Goal: Transaction & Acquisition: Purchase product/service

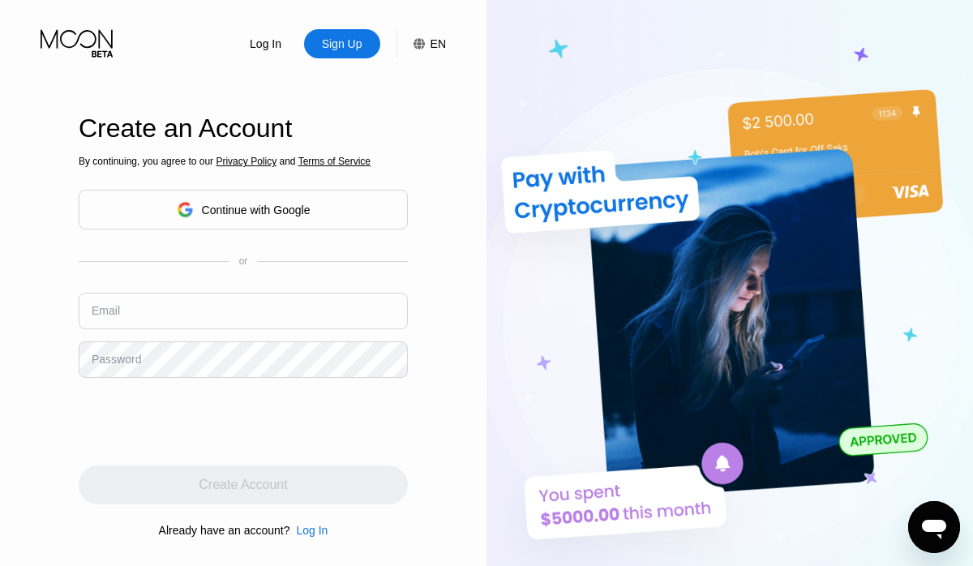
click at [174, 331] on div "Email" at bounding box center [243, 317] width 329 height 49
click at [174, 315] on input "text" at bounding box center [243, 311] width 329 height 37
paste input "[EMAIL_ADDRESS][DOMAIN_NAME]"
type input "[EMAIL_ADDRESS][DOMAIN_NAME]"
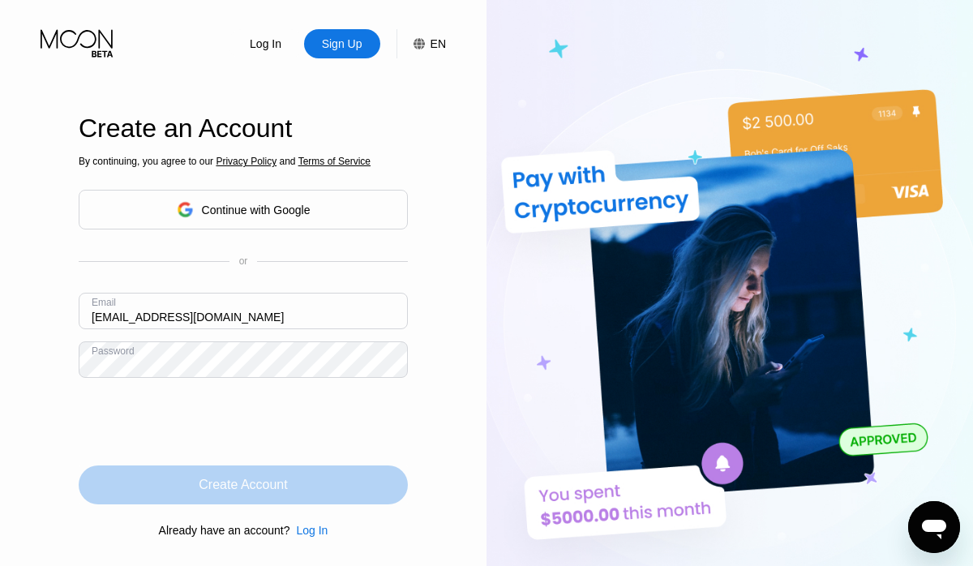
click at [294, 485] on div "Create Account" at bounding box center [243, 485] width 329 height 39
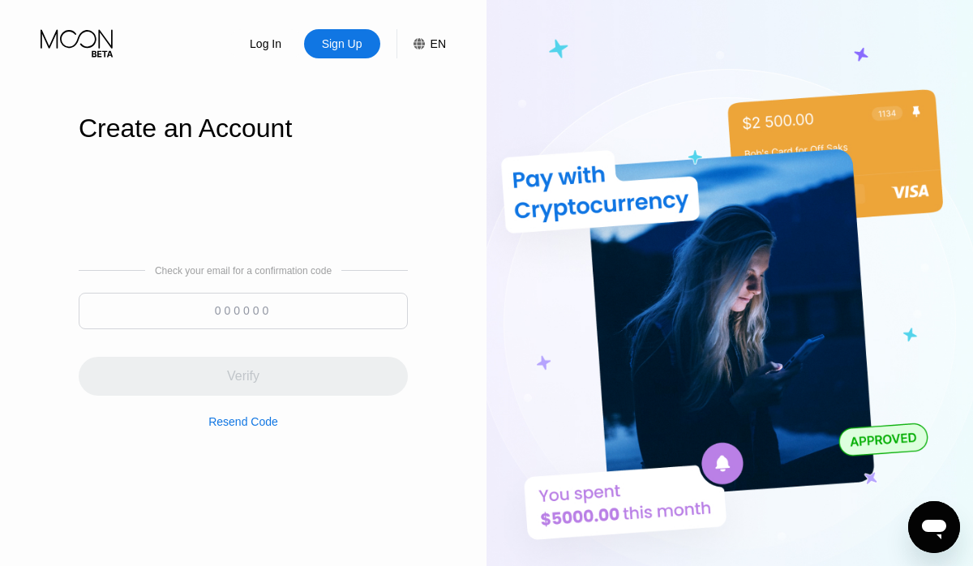
click at [305, 286] on div "Check your email for a confirmation code Verify Resend Code" at bounding box center [243, 346] width 329 height 163
click at [300, 304] on input at bounding box center [243, 311] width 329 height 37
paste input "785908"
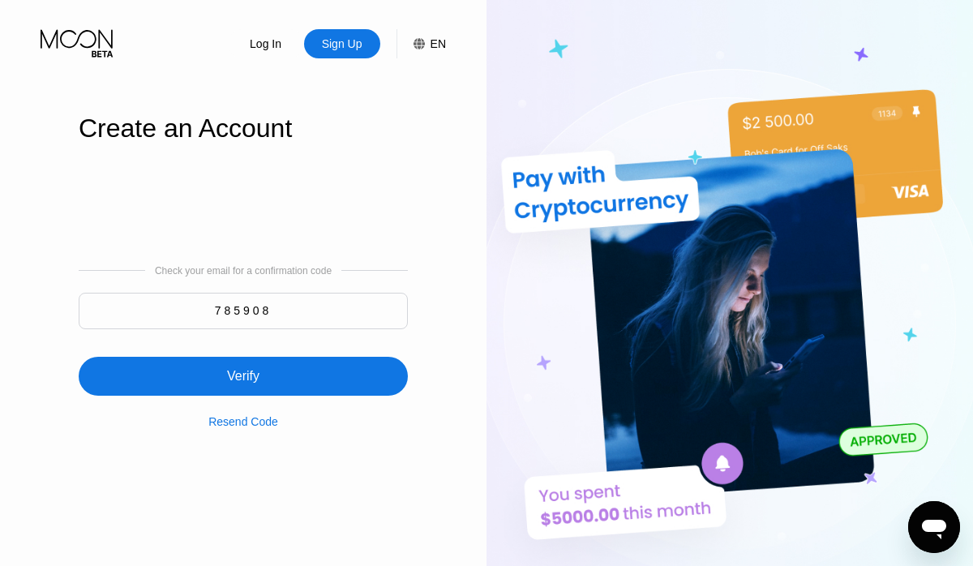
type input "785908"
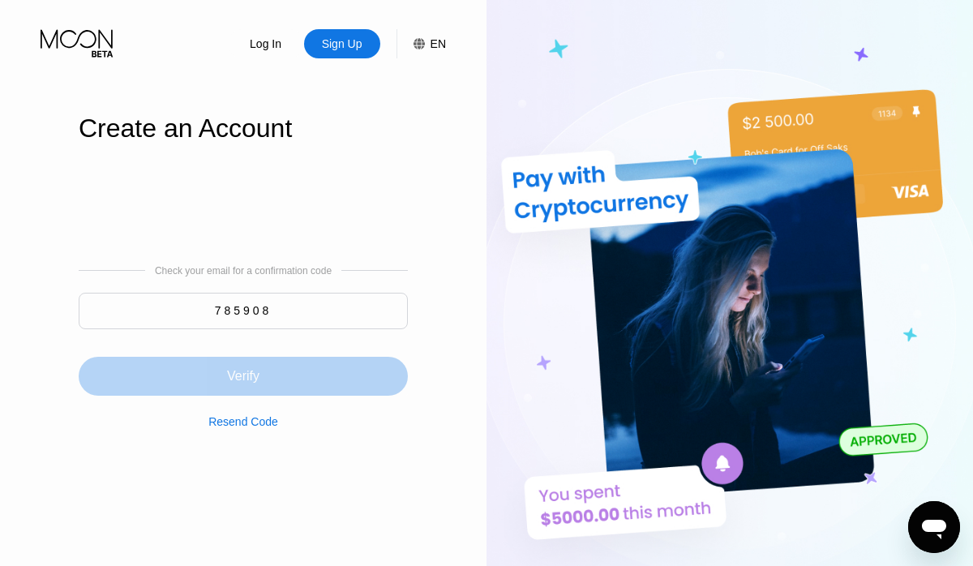
click at [209, 367] on div "Verify" at bounding box center [243, 376] width 329 height 39
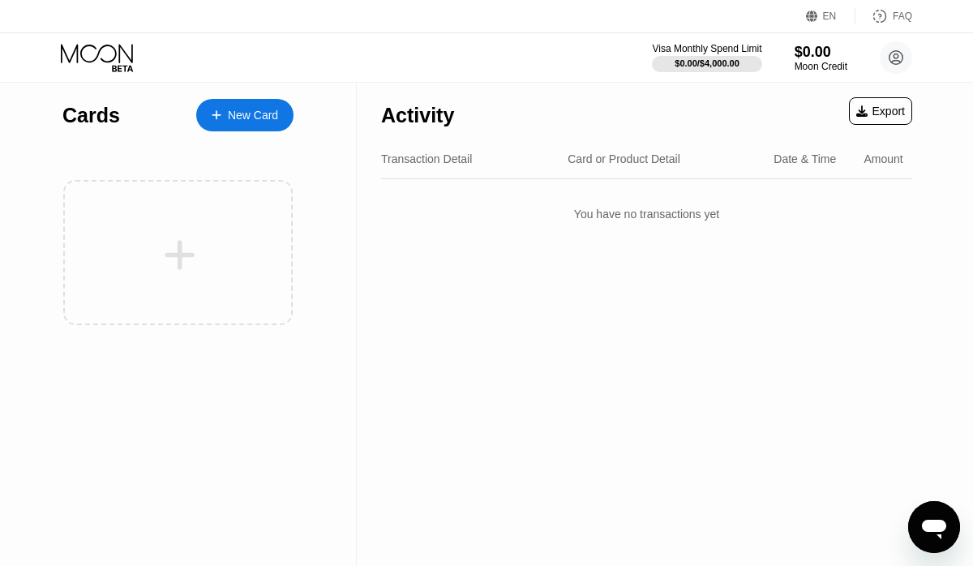
click at [273, 131] on div "Cards New Card" at bounding box center [177, 111] width 231 height 57
click at [273, 130] on div "New Card" at bounding box center [244, 115] width 97 height 32
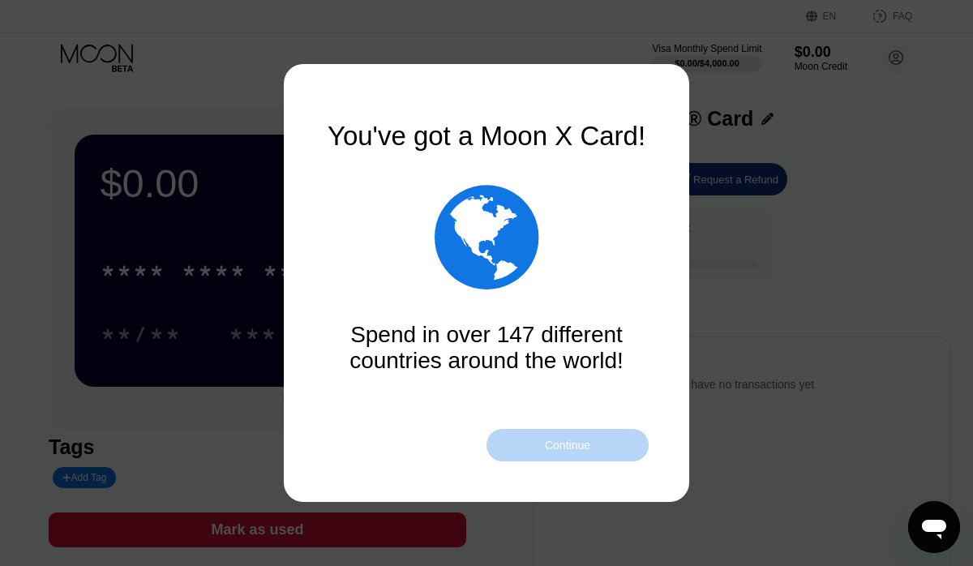
click at [569, 445] on div "Continue" at bounding box center [567, 445] width 45 height 13
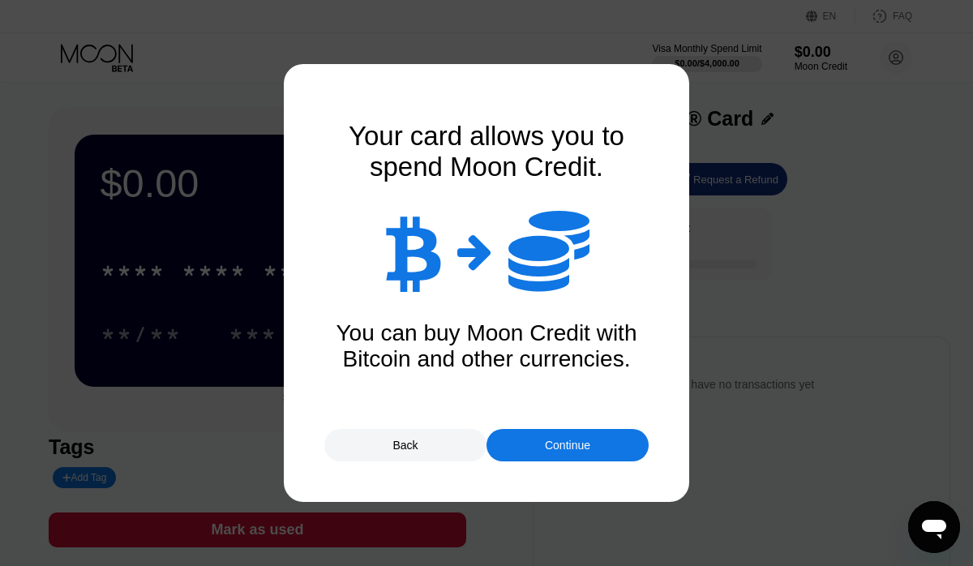
click at [569, 445] on div "Continue" at bounding box center [567, 445] width 45 height 13
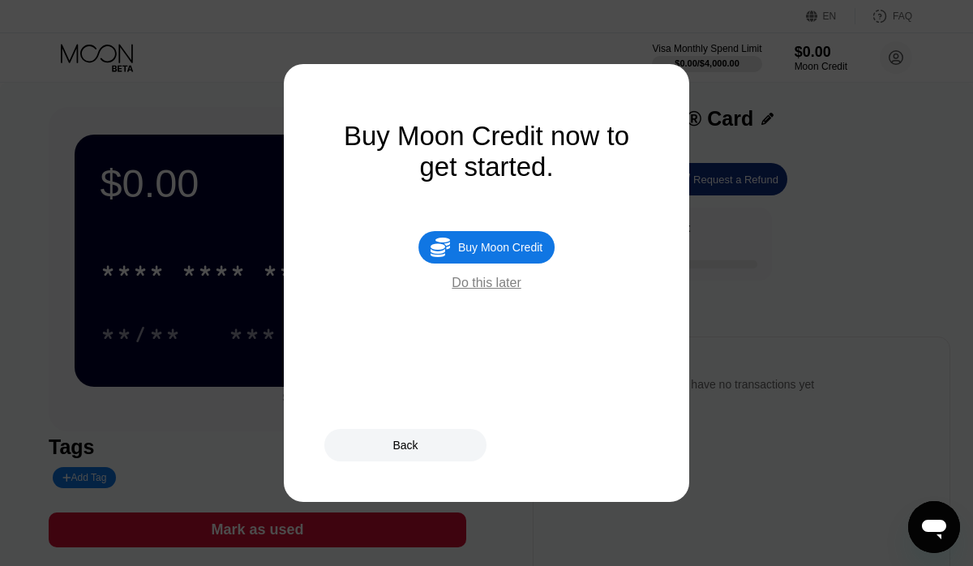
click at [529, 258] on div " Buy Moon Credit" at bounding box center [487, 247] width 136 height 32
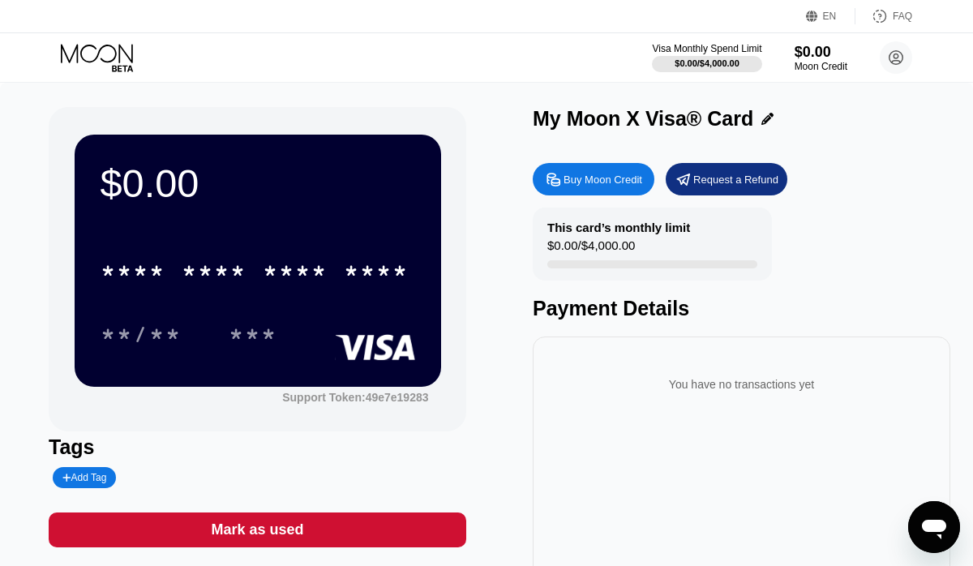
type input "0"
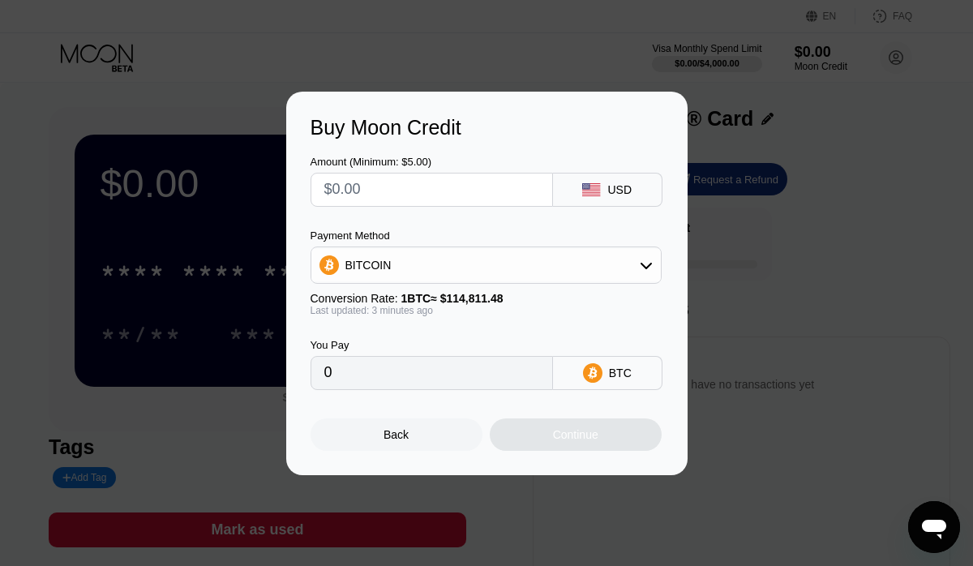
click at [508, 253] on div "BITCOIN" at bounding box center [487, 265] width 350 height 32
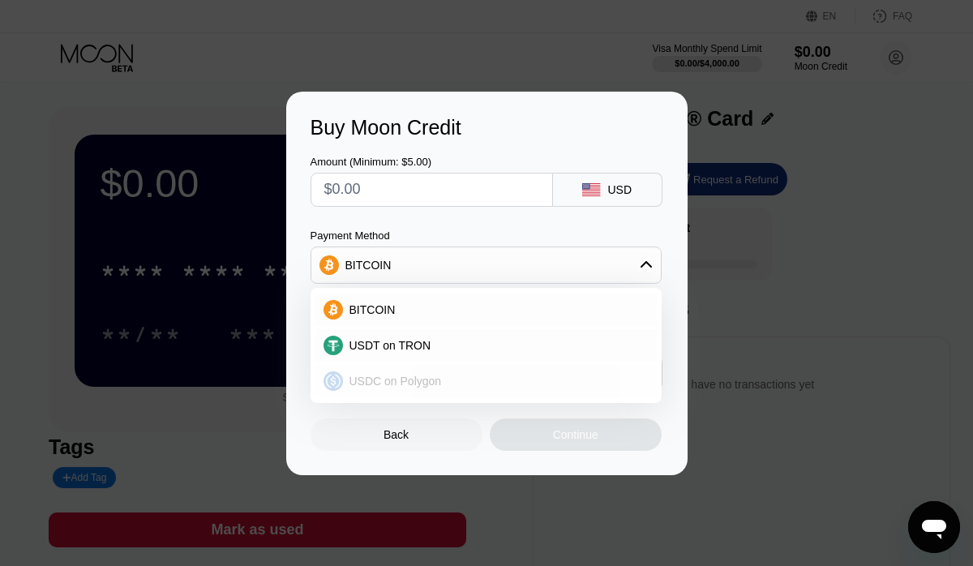
click at [412, 371] on div "USDC on Polygon" at bounding box center [487, 381] width 342 height 32
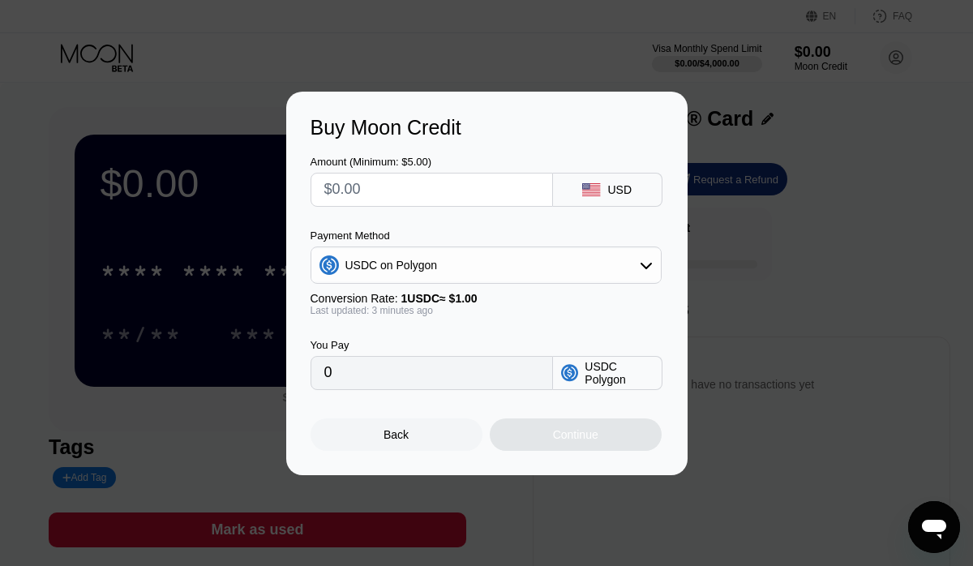
click at [440, 183] on input "text" at bounding box center [431, 190] width 215 height 32
type input "$9"
type input "9.00000000"
type input "$99"
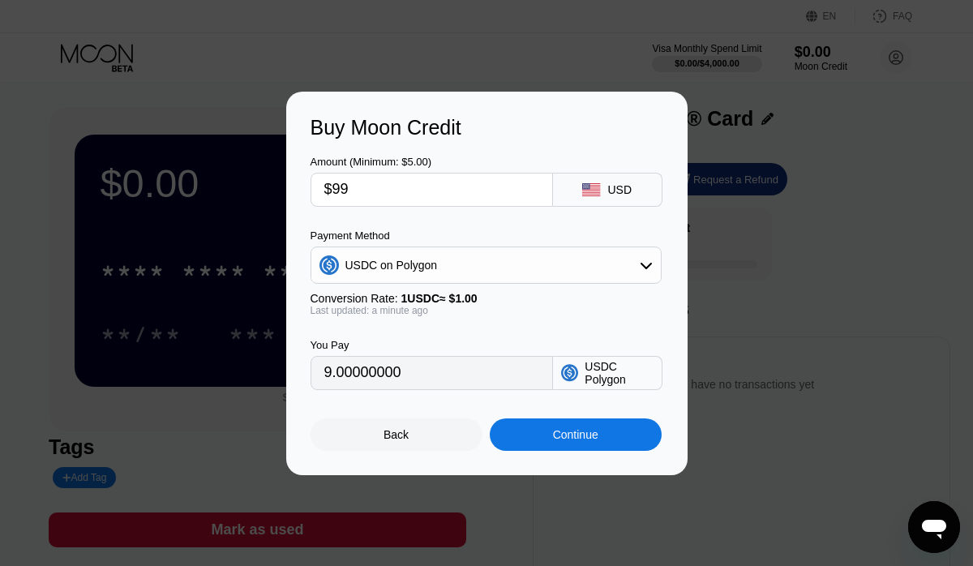
type input "99.00000000"
type input "$995"
type input "995.00000000"
type input "$995"
type input "$99"
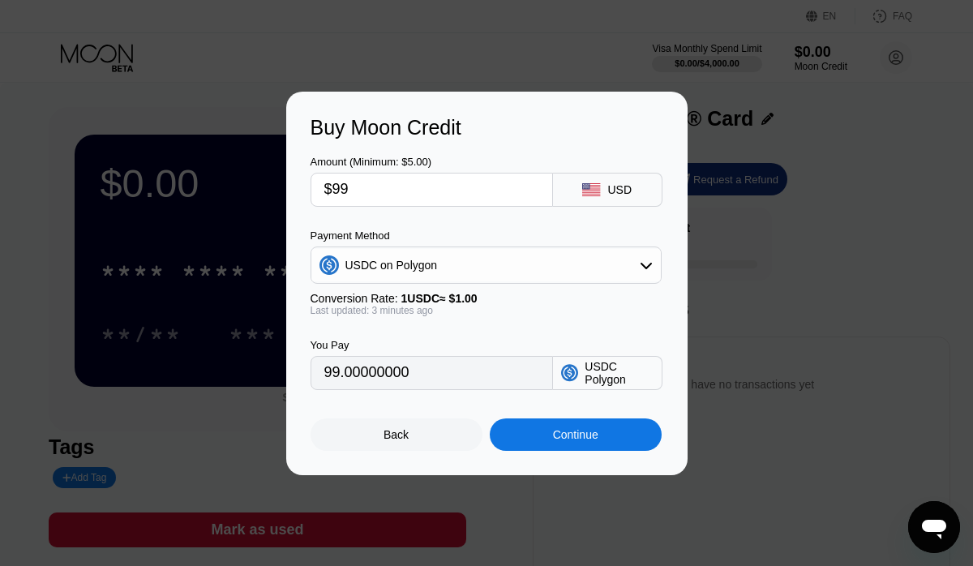
type input "99.00000000"
type input "$996"
type input "996.00000000"
type input "$996"
click at [537, 440] on div "Continue" at bounding box center [576, 435] width 172 height 32
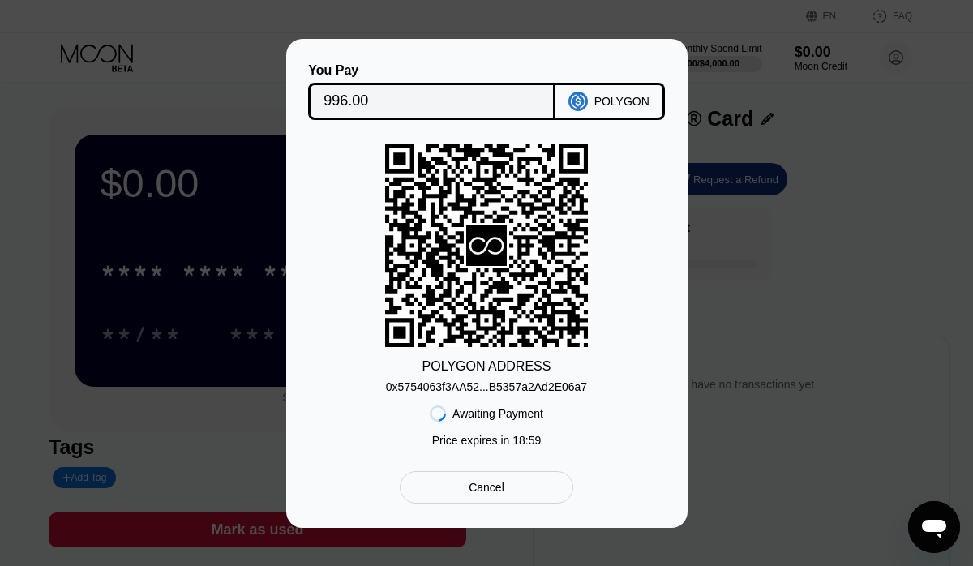
click at [496, 376] on div "0x5754063f3AA52...B5357a2Ad2E06a7" at bounding box center [486, 383] width 201 height 19
click at [394, 92] on input "996.00" at bounding box center [432, 101] width 217 height 32
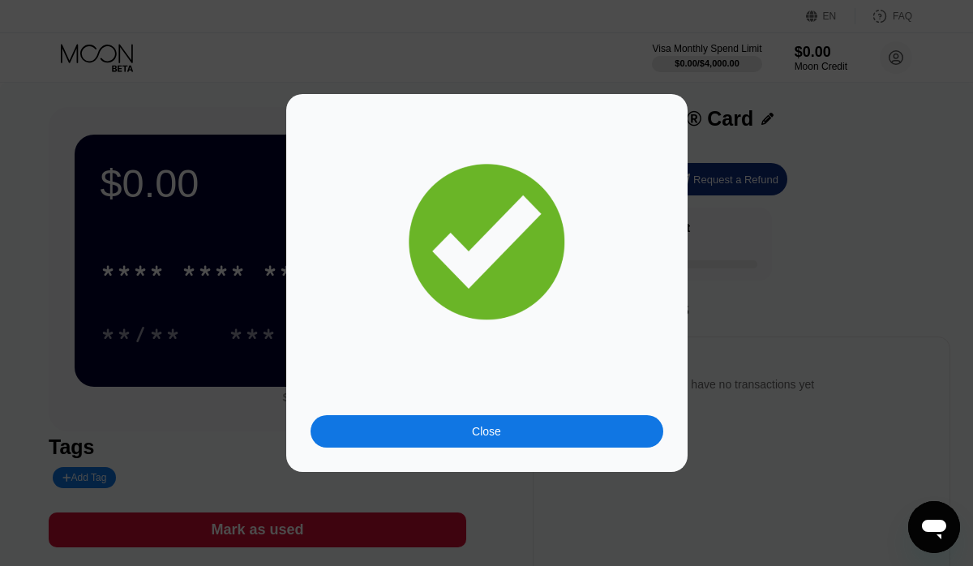
click at [398, 437] on div "Close" at bounding box center [487, 431] width 353 height 32
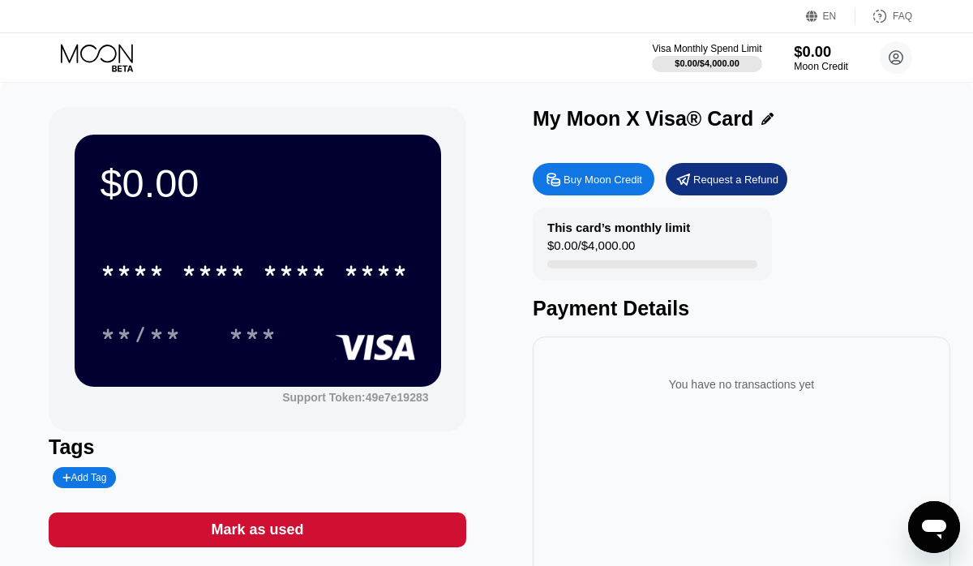
click at [831, 69] on div "Moon Credit" at bounding box center [821, 66] width 54 height 11
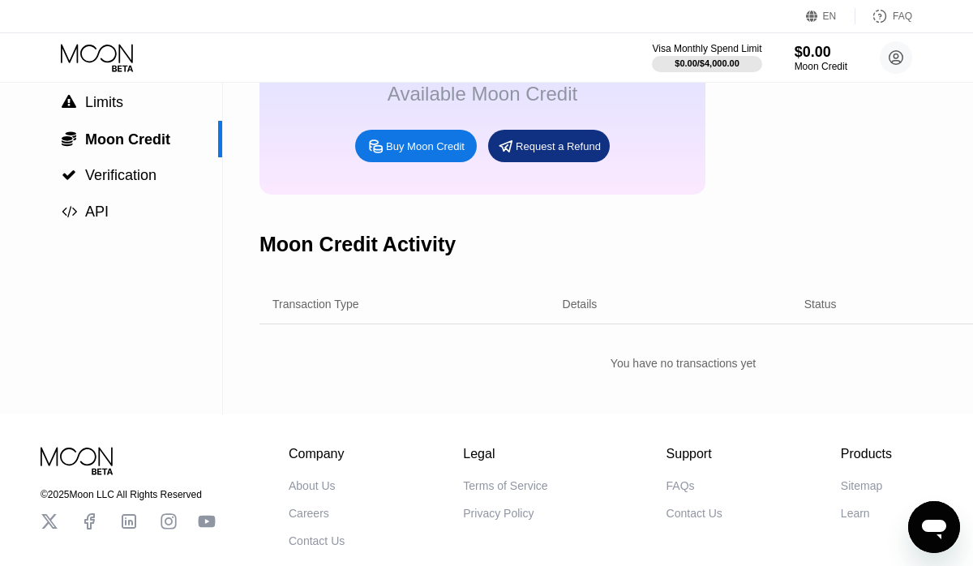
scroll to position [153, 0]
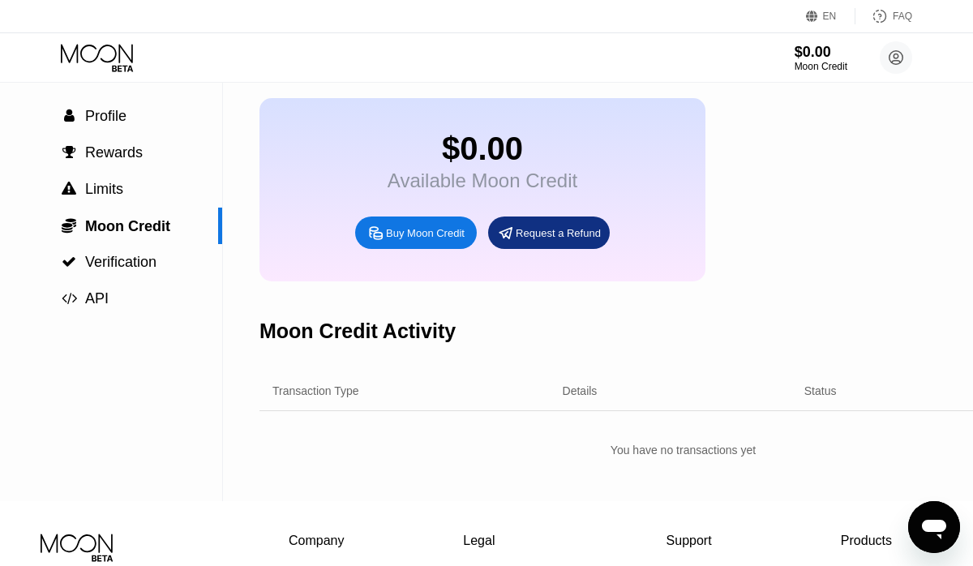
scroll to position [69, 0]
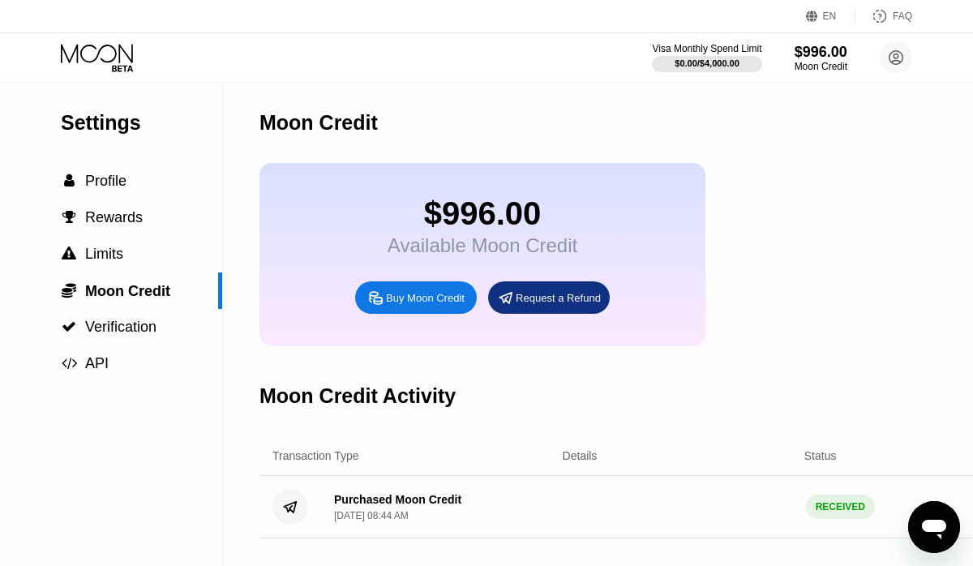
click at [94, 71] on div "Visa Monthly Spend Limit $0.00 / $4,000.00 $996.00 Moon Credit bornum@pixoledge…" at bounding box center [486, 57] width 973 height 49
click at [111, 55] on icon at bounding box center [98, 58] width 75 height 28
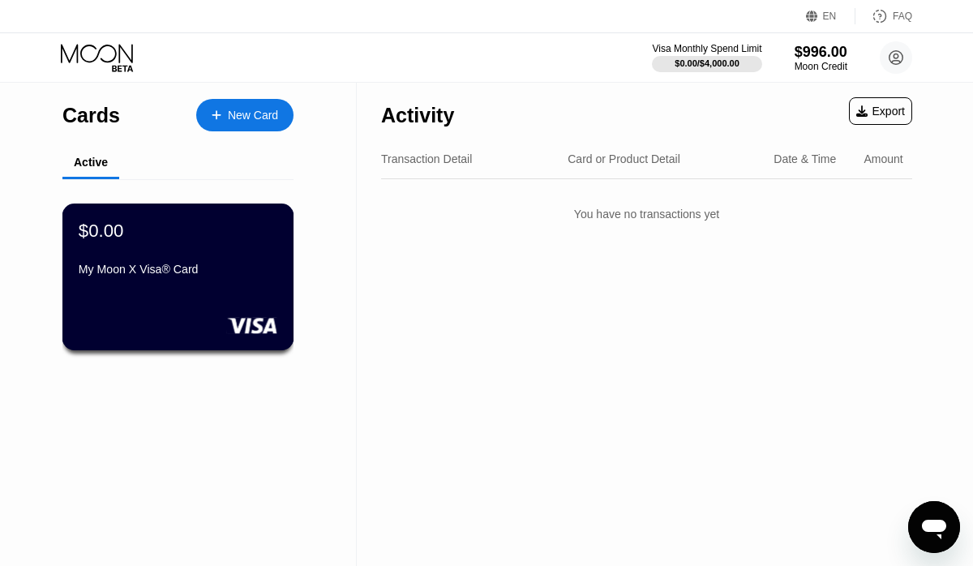
click at [176, 265] on div "My Moon X Visa® Card" at bounding box center [178, 269] width 199 height 13
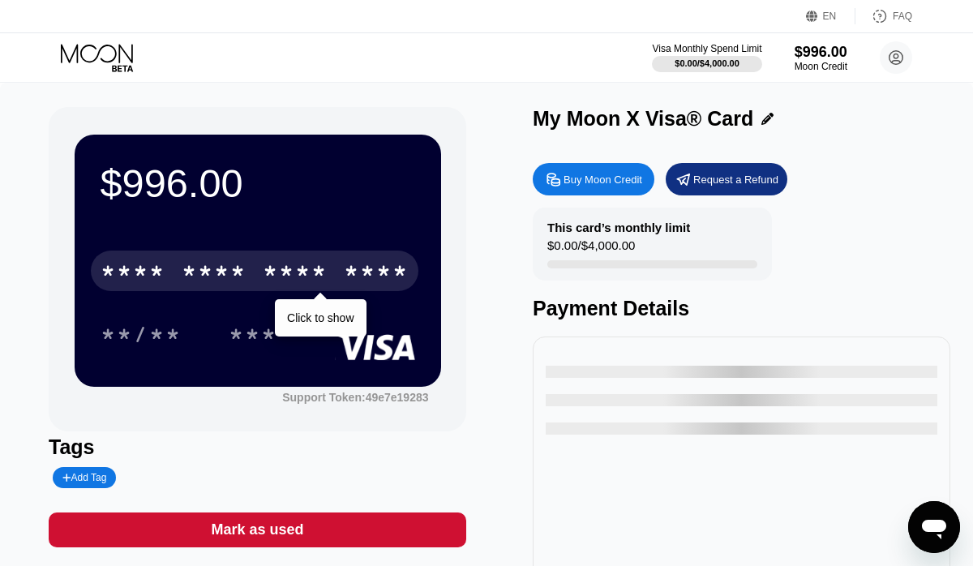
click at [272, 270] on div "* * * *" at bounding box center [295, 273] width 65 height 26
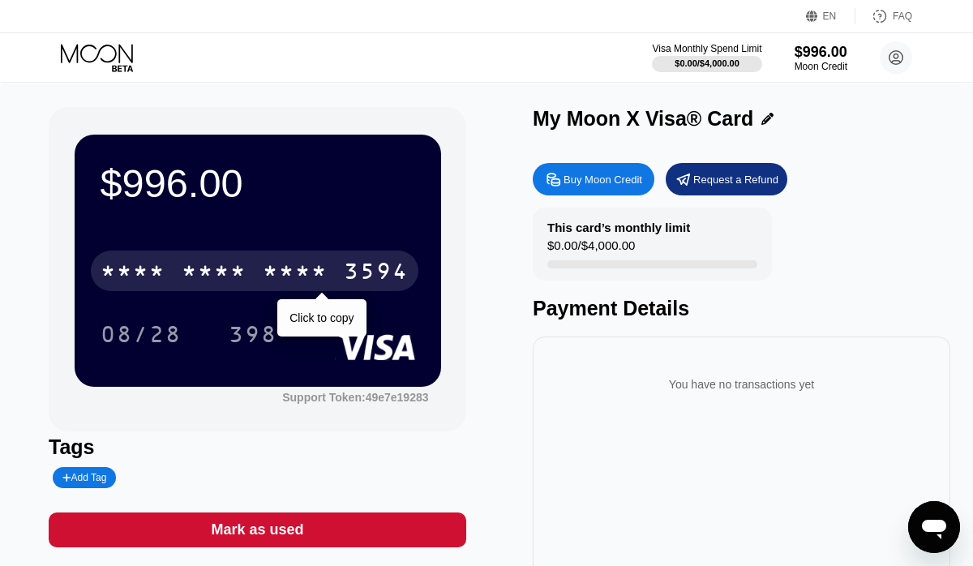
click at [307, 253] on div "* * * * * * * * * * * * 3594" at bounding box center [255, 271] width 328 height 41
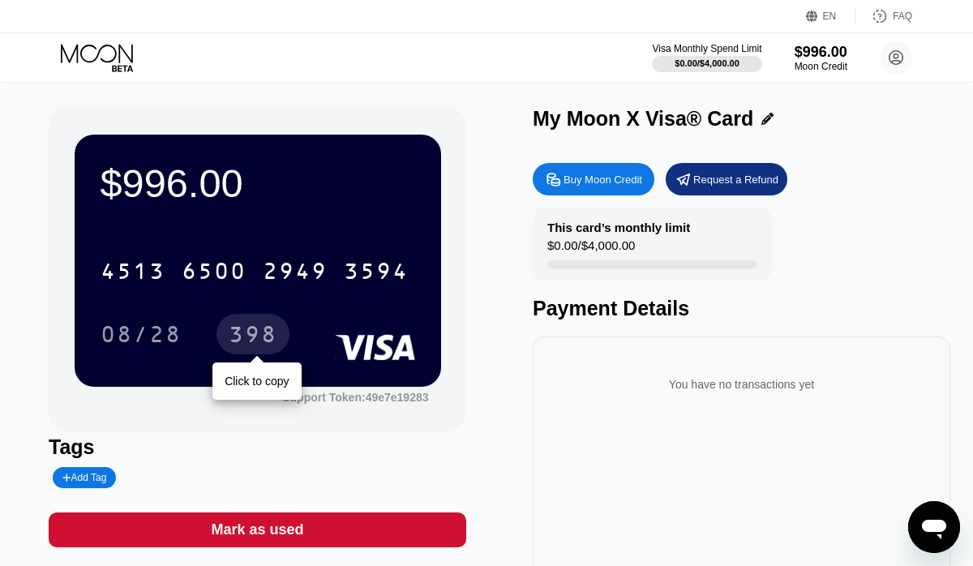
click at [247, 338] on div "398" at bounding box center [253, 337] width 49 height 26
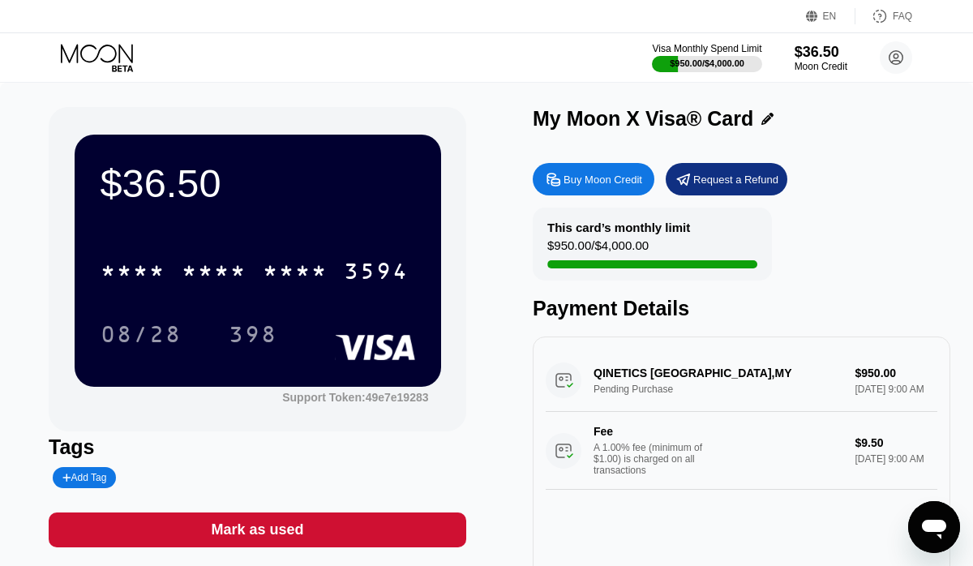
click at [615, 170] on div "Buy Moon Credit" at bounding box center [594, 179] width 122 height 32
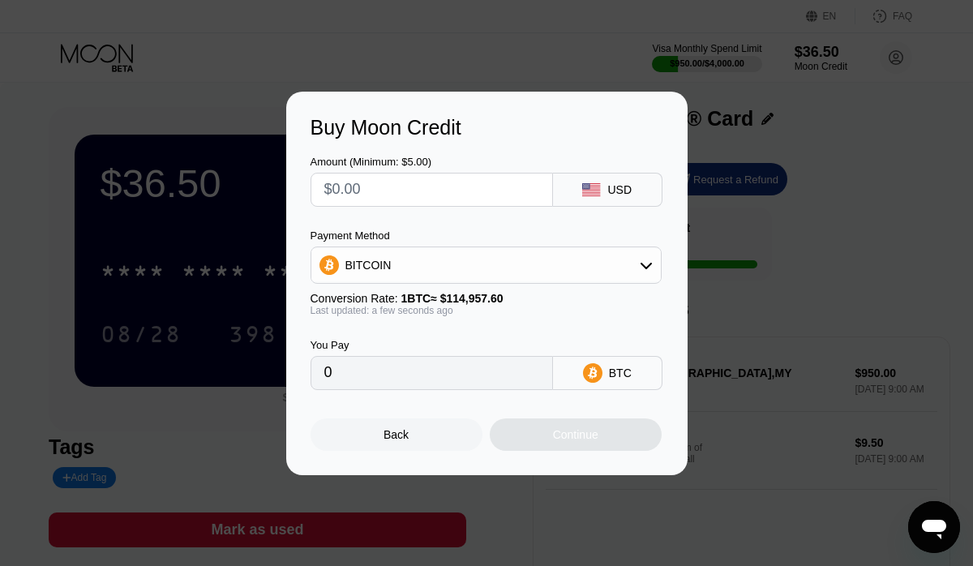
click at [419, 249] on div "BITCOIN" at bounding box center [487, 265] width 350 height 32
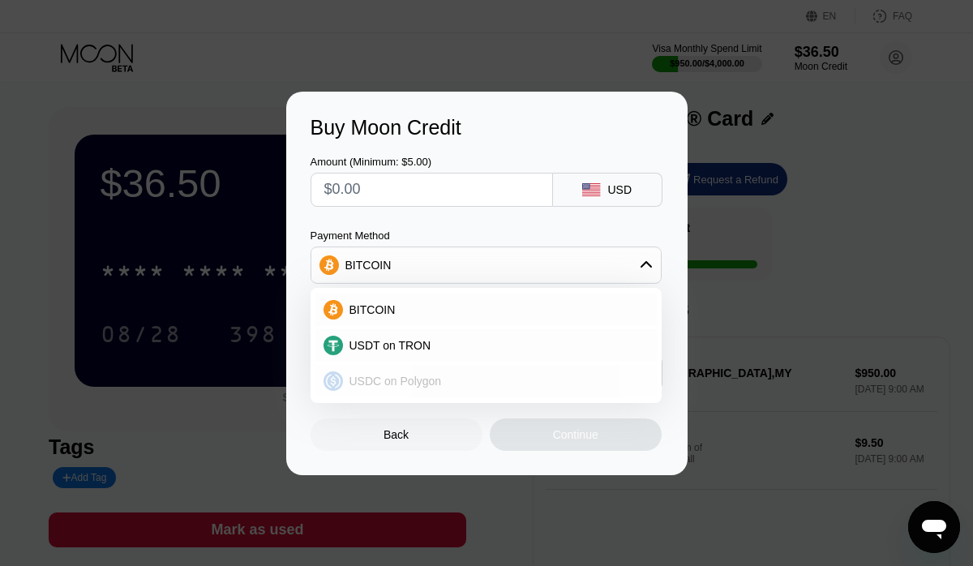
click at [393, 366] on div "USDC on Polygon" at bounding box center [487, 381] width 342 height 32
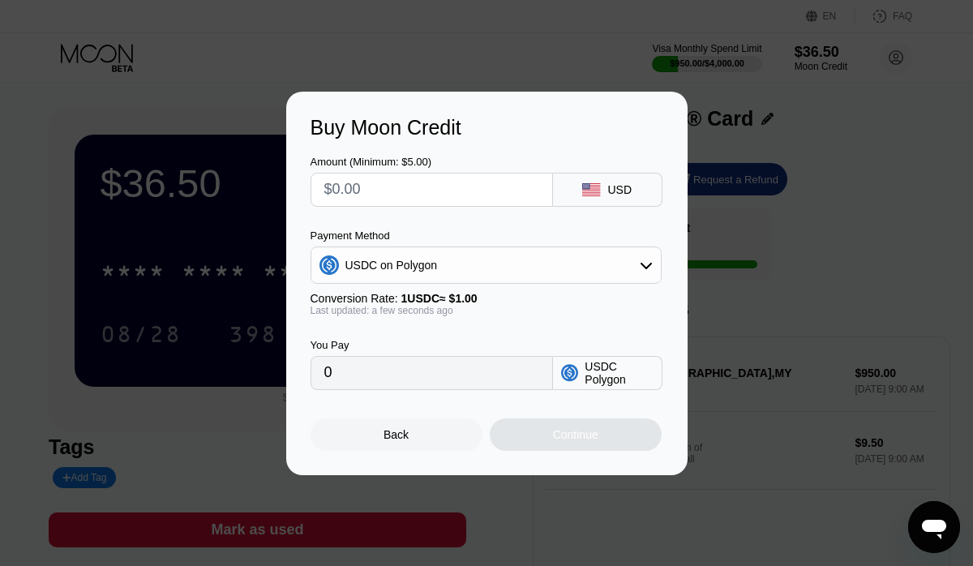
click at [807, 108] on div "Buy Moon Credit Amount (Minimum: $5.00) USD Payment Method USDC on Polygon Conv…" at bounding box center [486, 284] width 973 height 384
click at [437, 182] on input "text" at bounding box center [431, 190] width 215 height 32
type input "$1"
type input "1.00000000"
type input "$14"
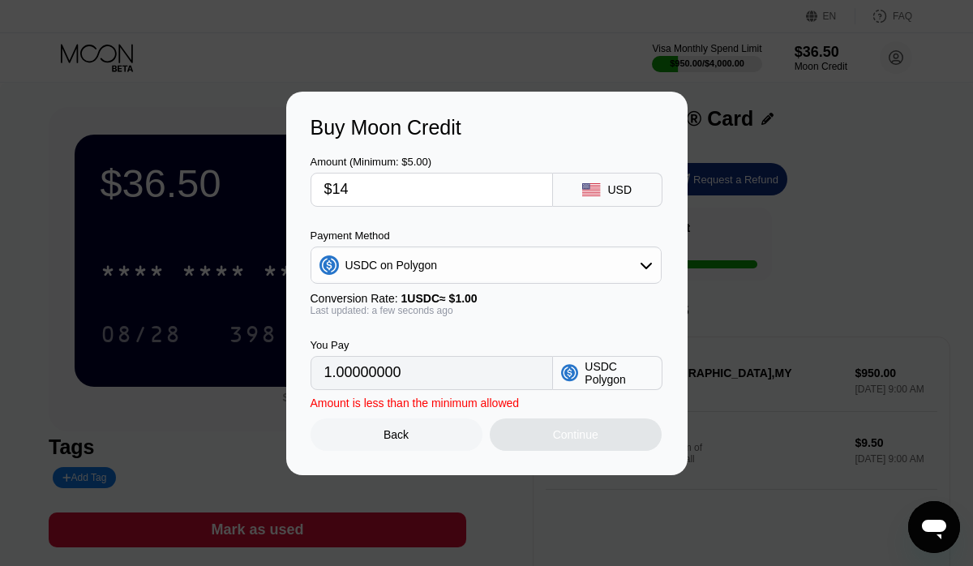
type input "14.00000000"
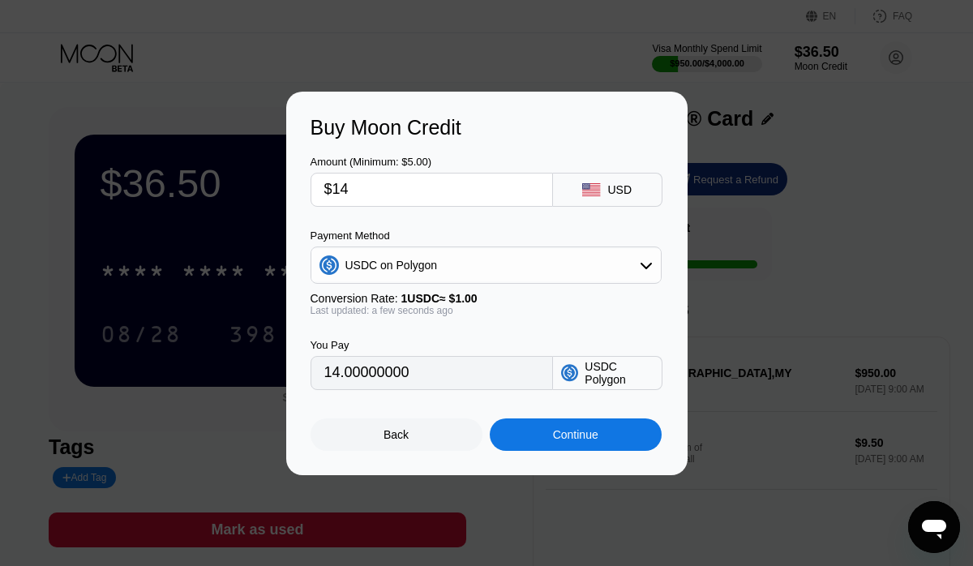
type input "$148"
type input "148.00000000"
type input "$1480"
type input "1480.00000000"
type input "$1480"
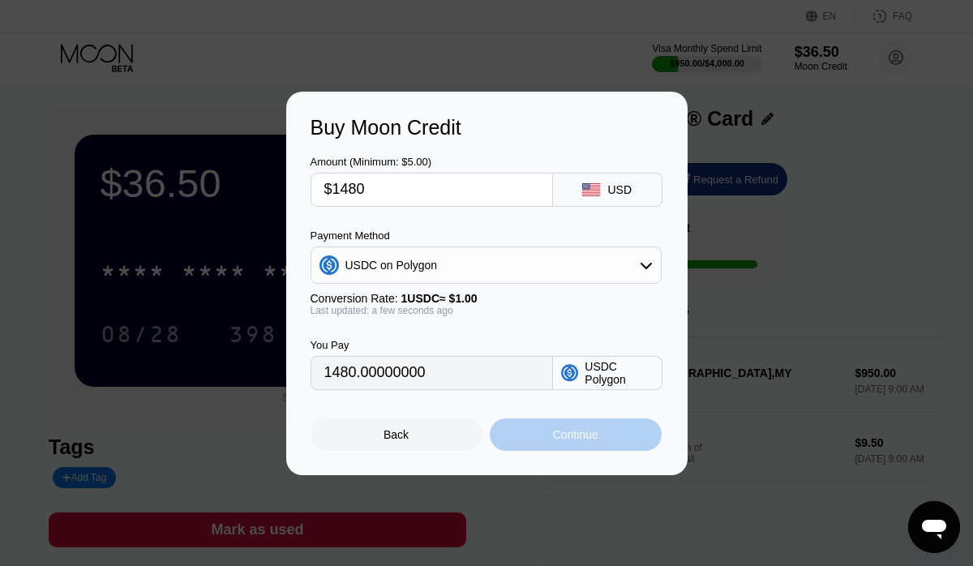
click at [609, 440] on div "Continue" at bounding box center [576, 435] width 172 height 32
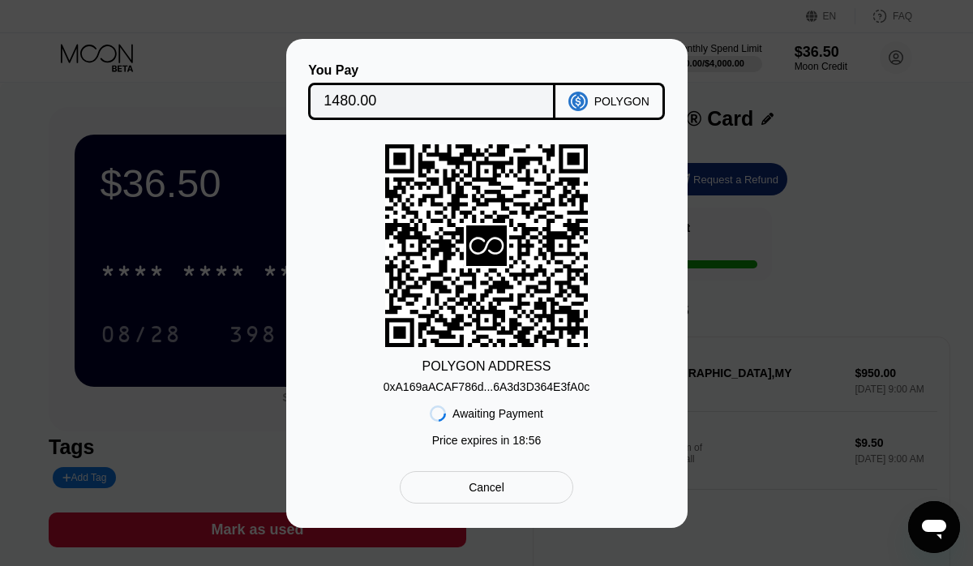
click at [509, 380] on div "0xA169aACAF786d...6A3d3D364E3fA0c" at bounding box center [487, 386] width 207 height 13
click at [497, 379] on div "0xA169aACAF786d...6A3d3D364E3fA0c" at bounding box center [487, 383] width 207 height 19
click at [476, 477] on div "Cancel" at bounding box center [486, 487] width 173 height 32
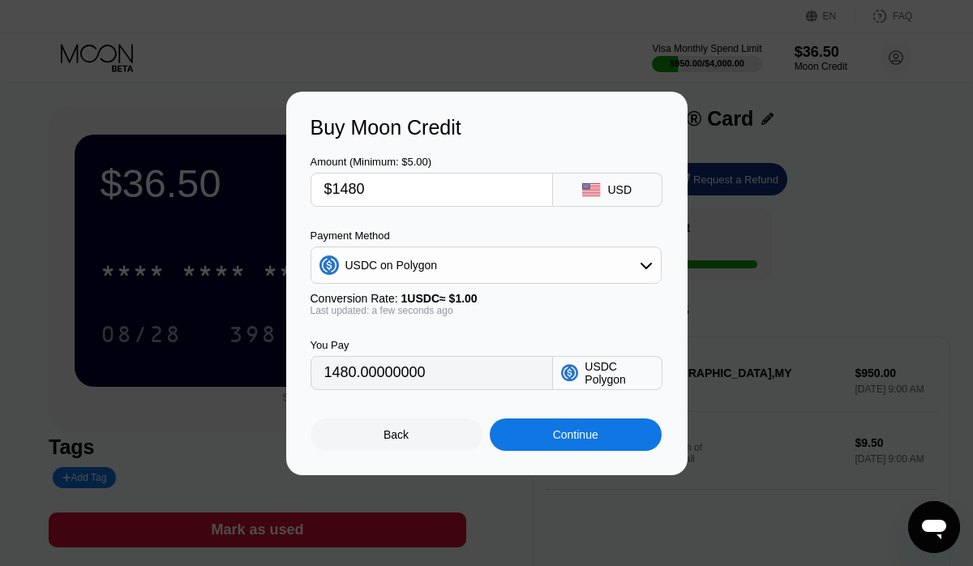
click at [577, 432] on div "Continue" at bounding box center [575, 434] width 45 height 13
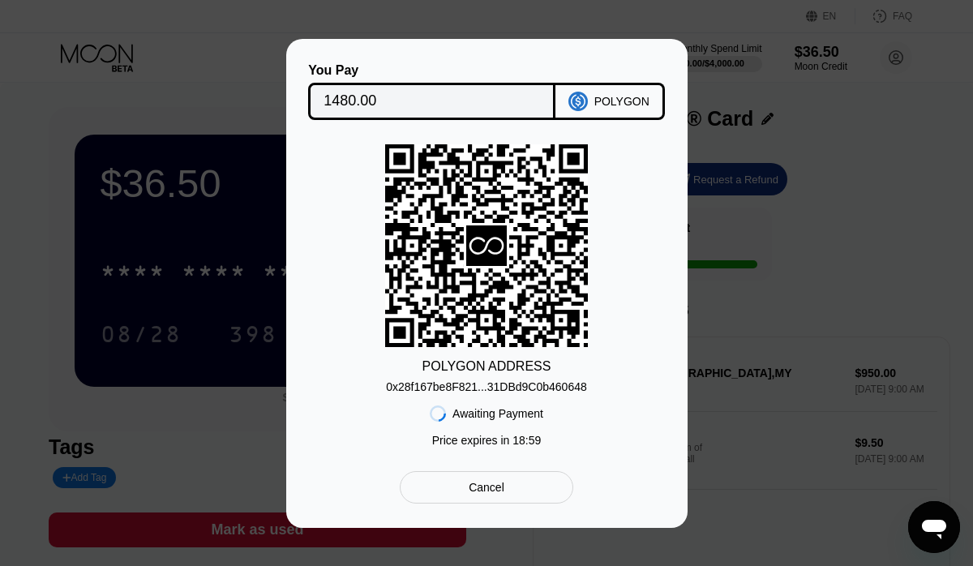
click at [524, 391] on div "0x28f167be8F821...31DBd9C0b460648" at bounding box center [486, 386] width 201 height 13
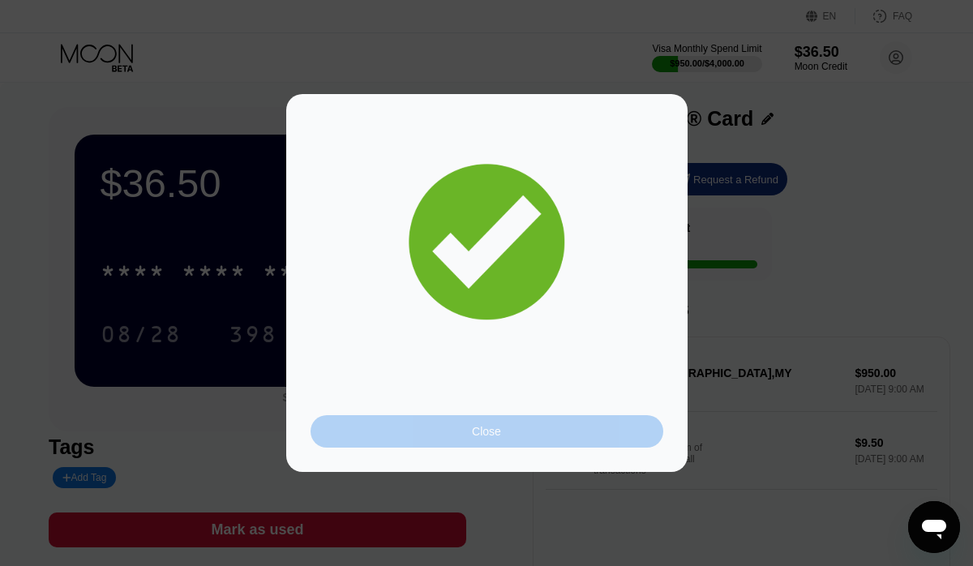
click at [511, 446] on div "Close" at bounding box center [487, 431] width 353 height 32
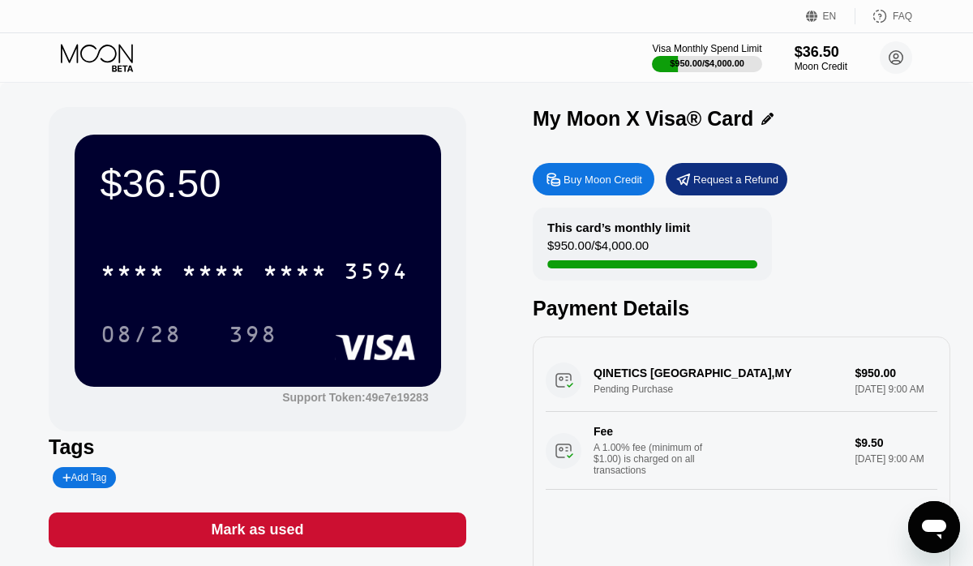
click at [821, 55] on div "$36.50" at bounding box center [821, 52] width 53 height 17
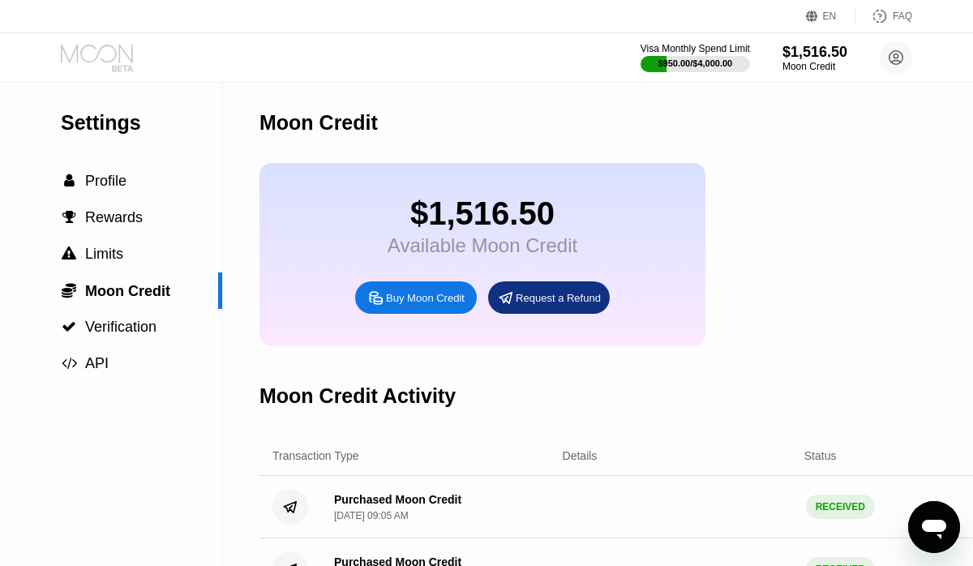
click at [90, 64] on icon at bounding box center [98, 58] width 75 height 28
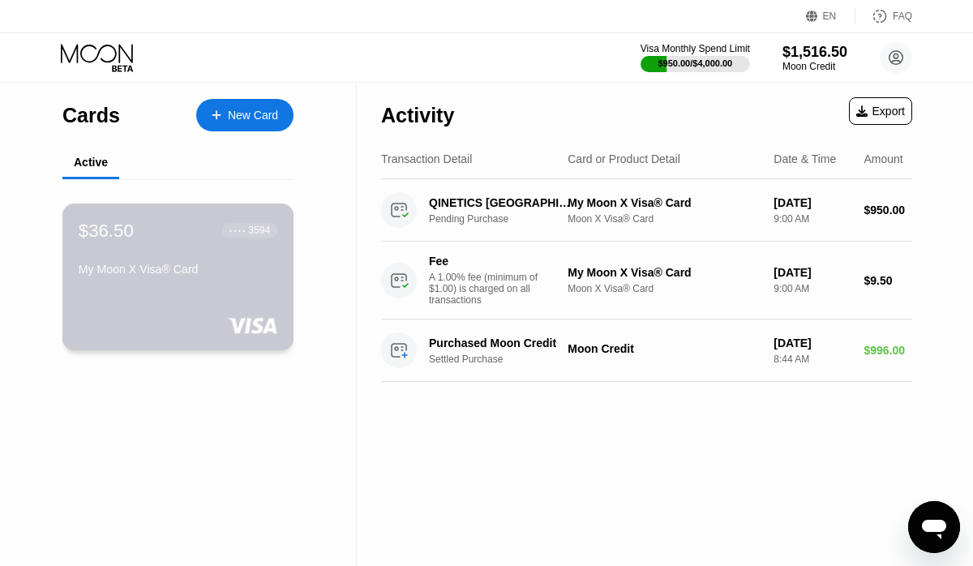
click at [184, 277] on div "My Moon X Visa® Card" at bounding box center [178, 272] width 199 height 19
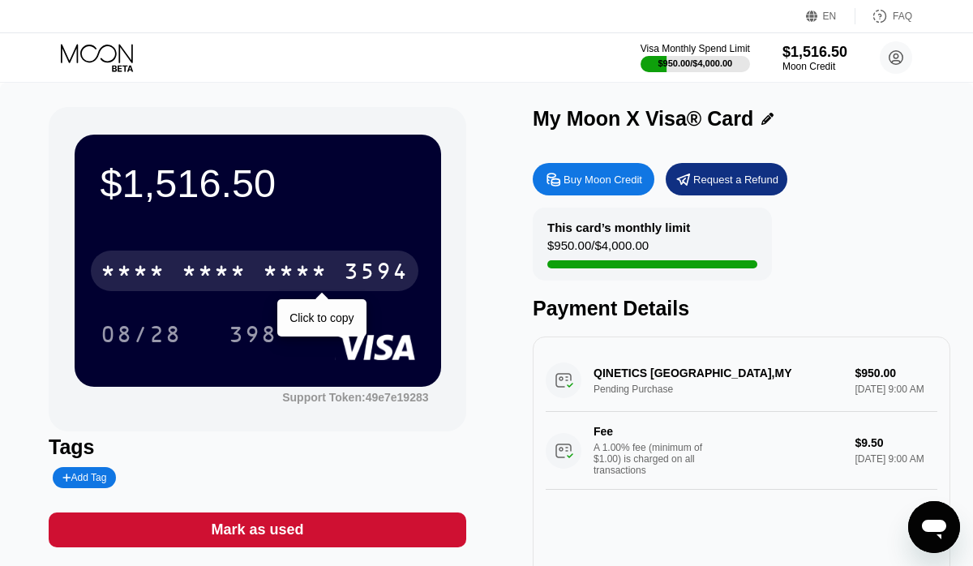
click at [346, 273] on div "3594" at bounding box center [376, 273] width 65 height 26
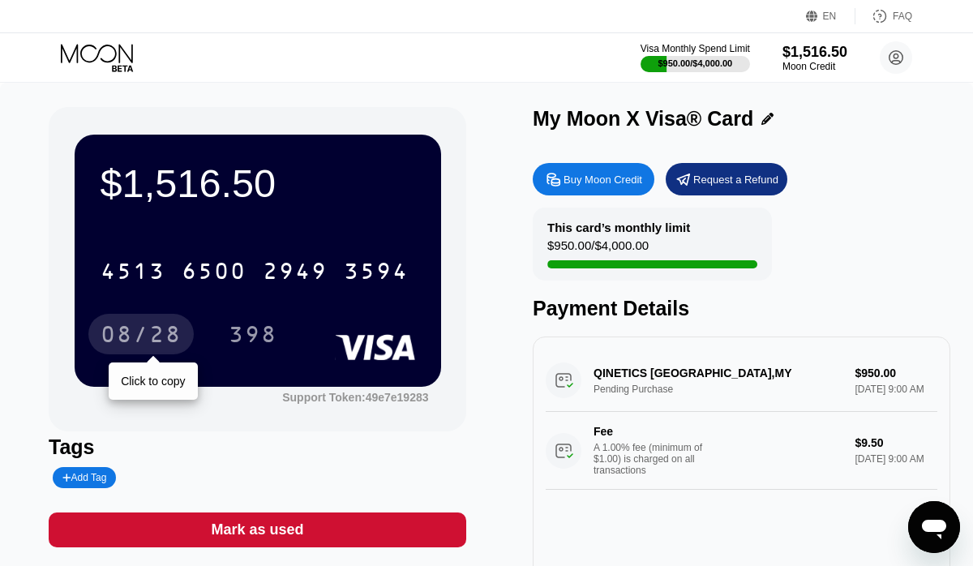
click at [162, 330] on div "08/28" at bounding box center [141, 337] width 81 height 26
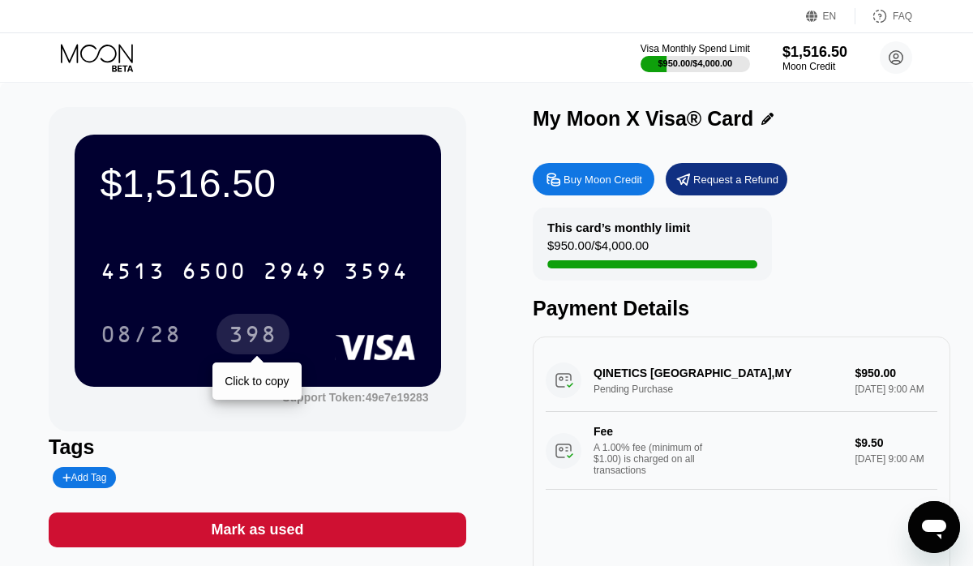
click at [237, 332] on div "398" at bounding box center [253, 337] width 49 height 26
